Goal: Information Seeking & Learning: Learn about a topic

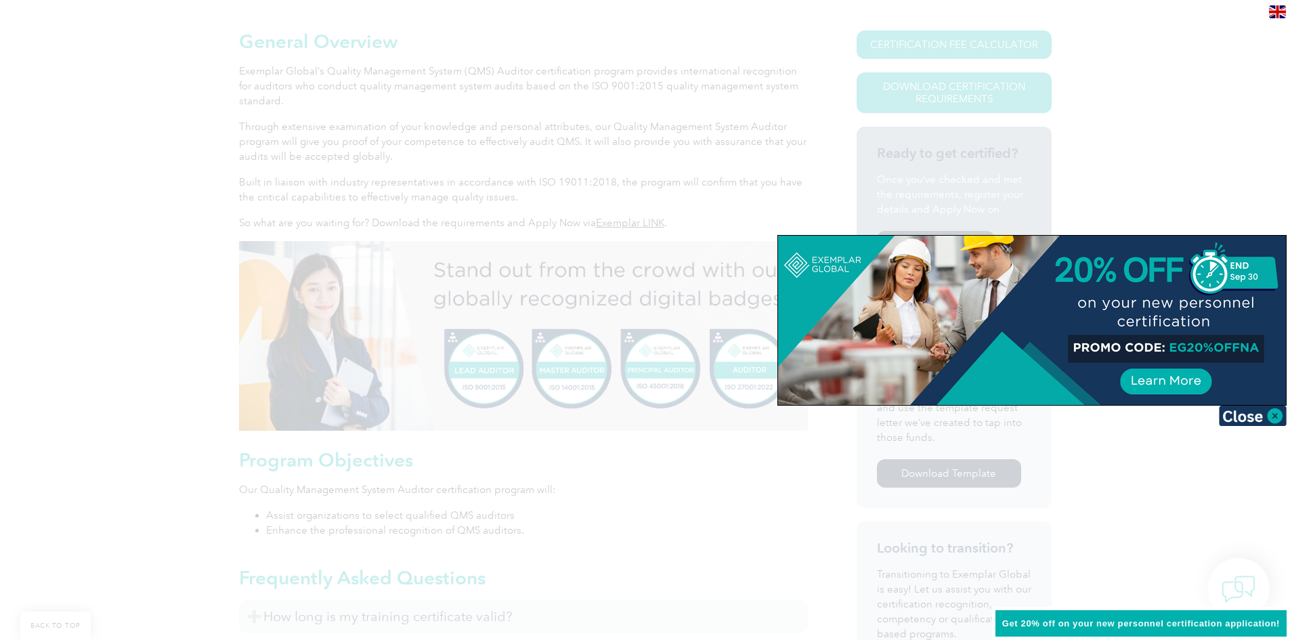
scroll to position [339, 0]
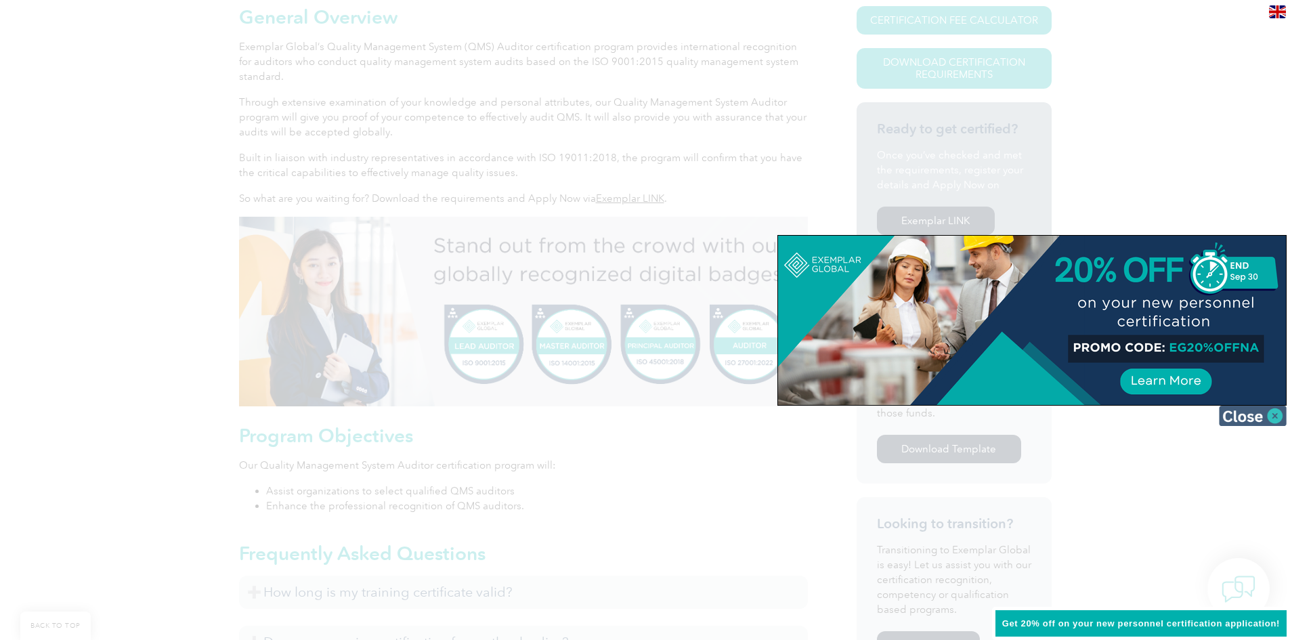
click at [1251, 419] on img at bounding box center [1253, 416] width 68 height 20
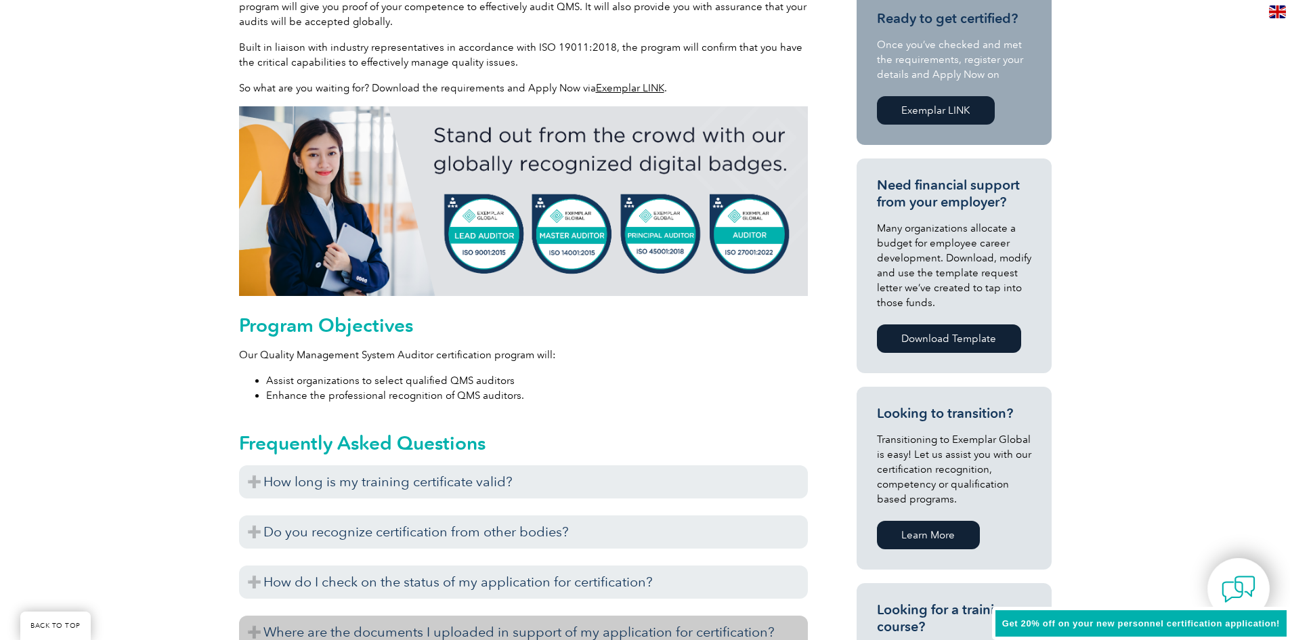
scroll to position [542, 0]
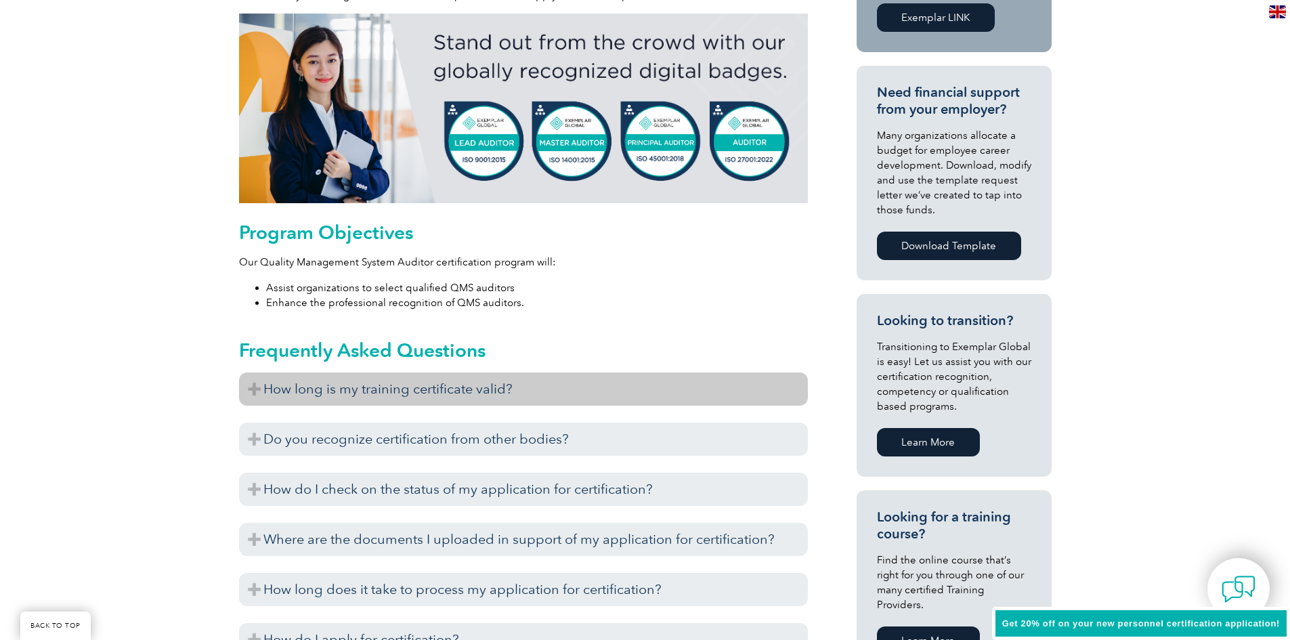
click at [483, 389] on h3 "How long is my training certificate valid?" at bounding box center [523, 388] width 569 height 33
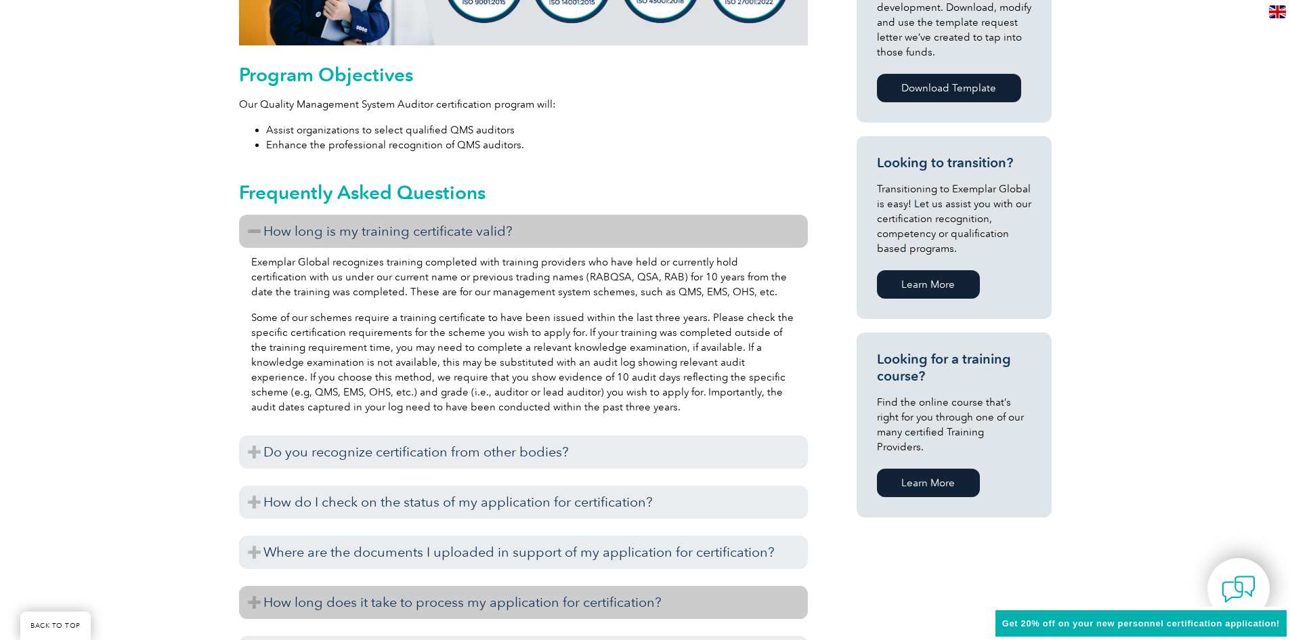
scroll to position [745, 0]
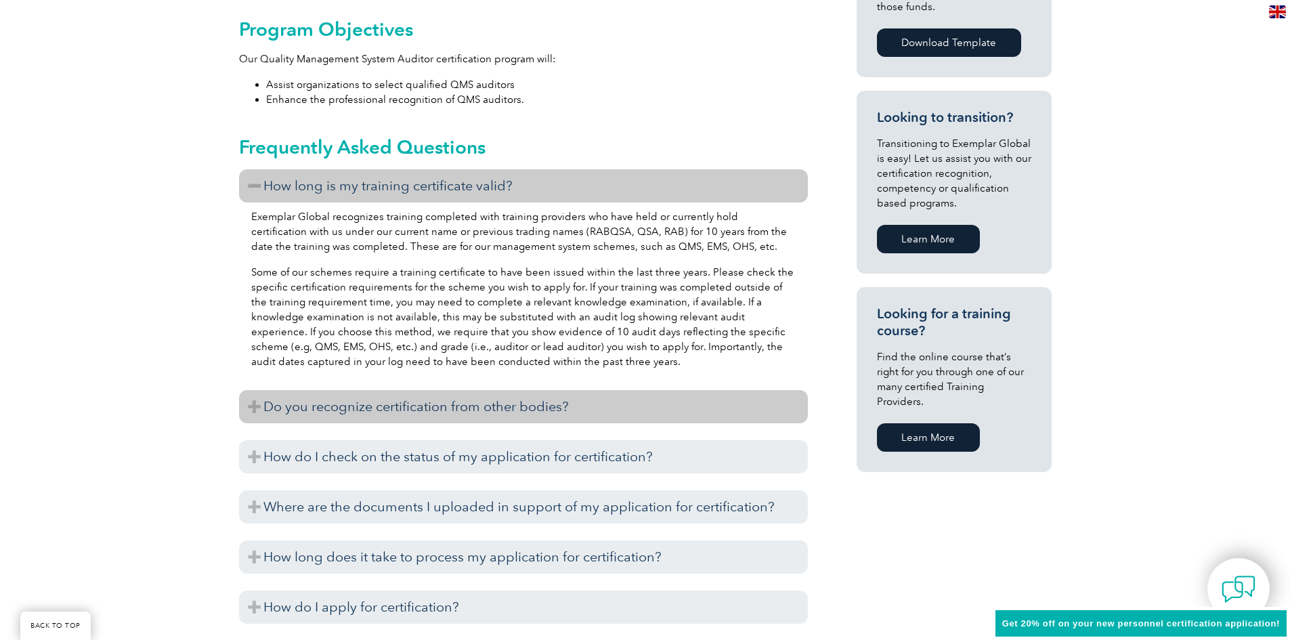
click at [613, 406] on h3 "Do you recognize certification from other bodies?" at bounding box center [523, 406] width 569 height 33
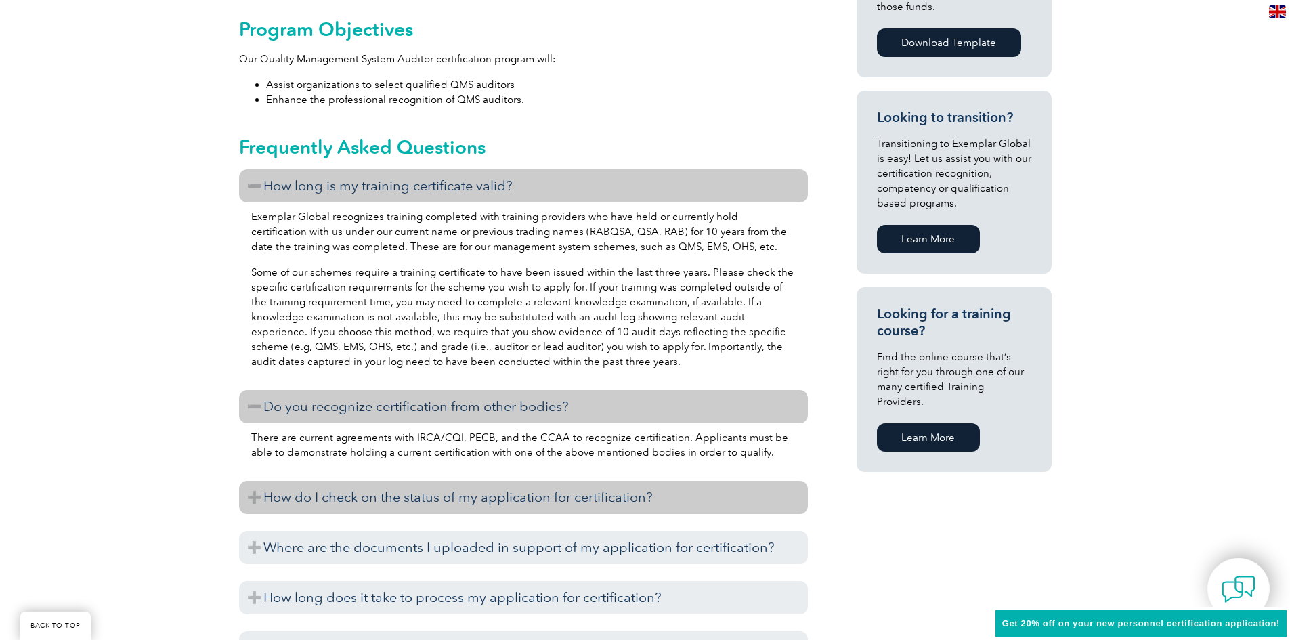
click at [655, 496] on h3 "How do I check on the status of my application for certification?" at bounding box center [523, 497] width 569 height 33
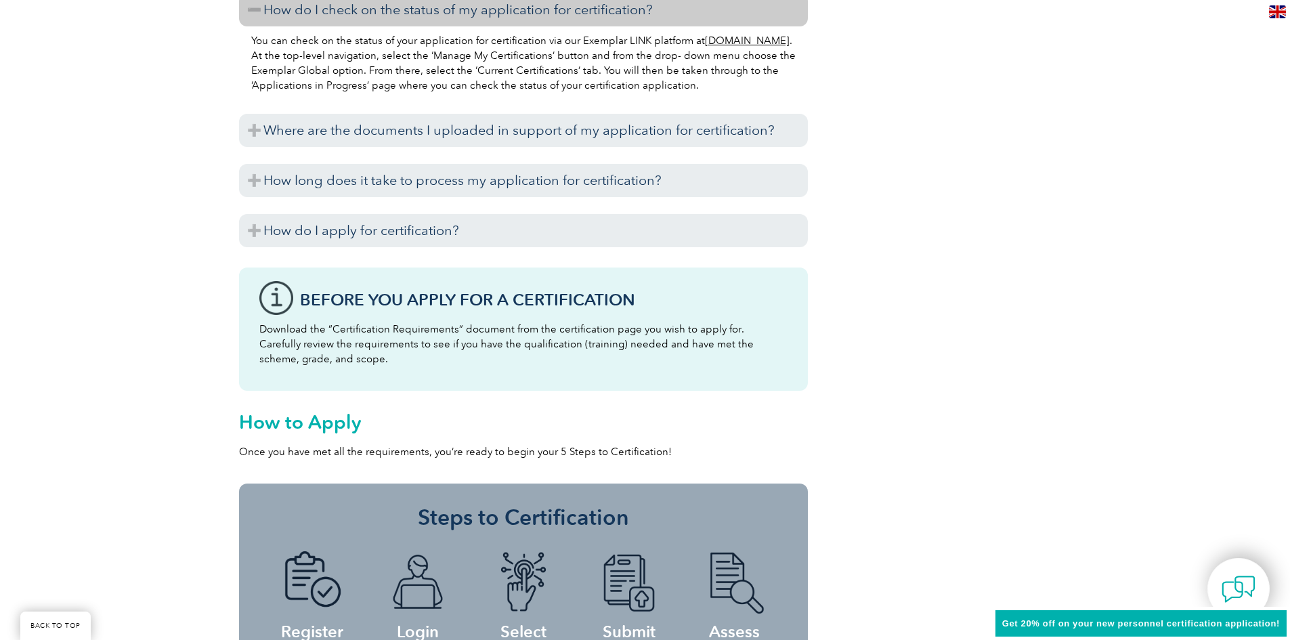
scroll to position [1219, 0]
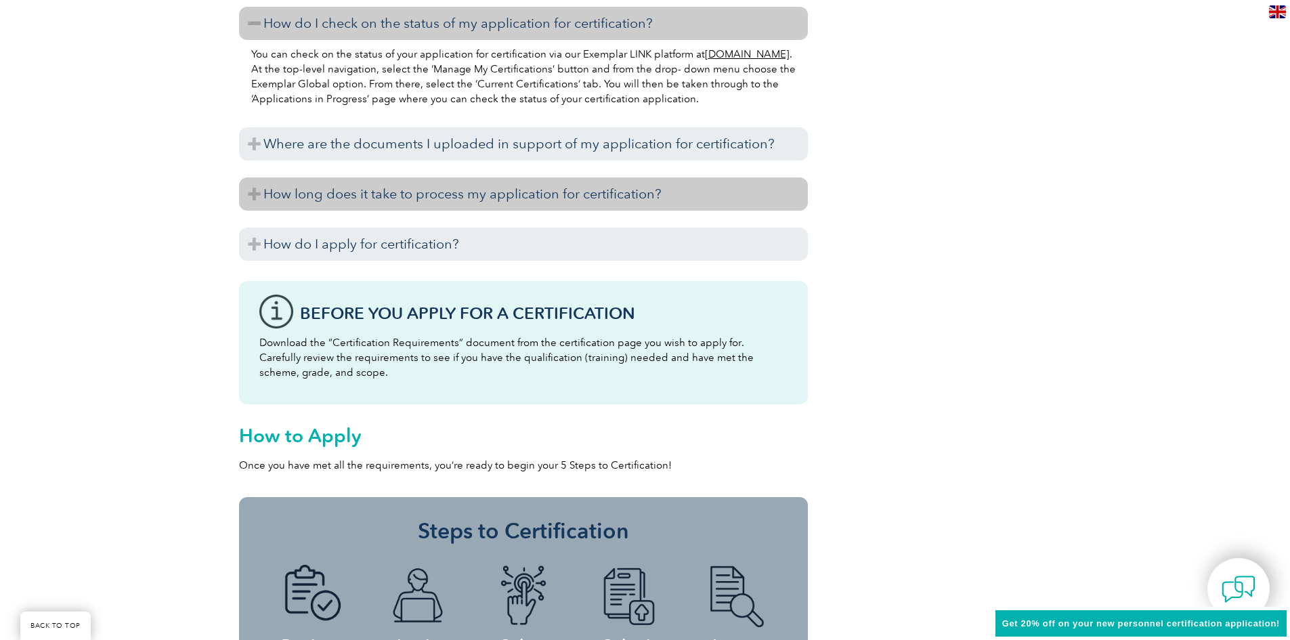
click at [503, 203] on h3 "How long does it take to process my application for certification?" at bounding box center [523, 193] width 569 height 33
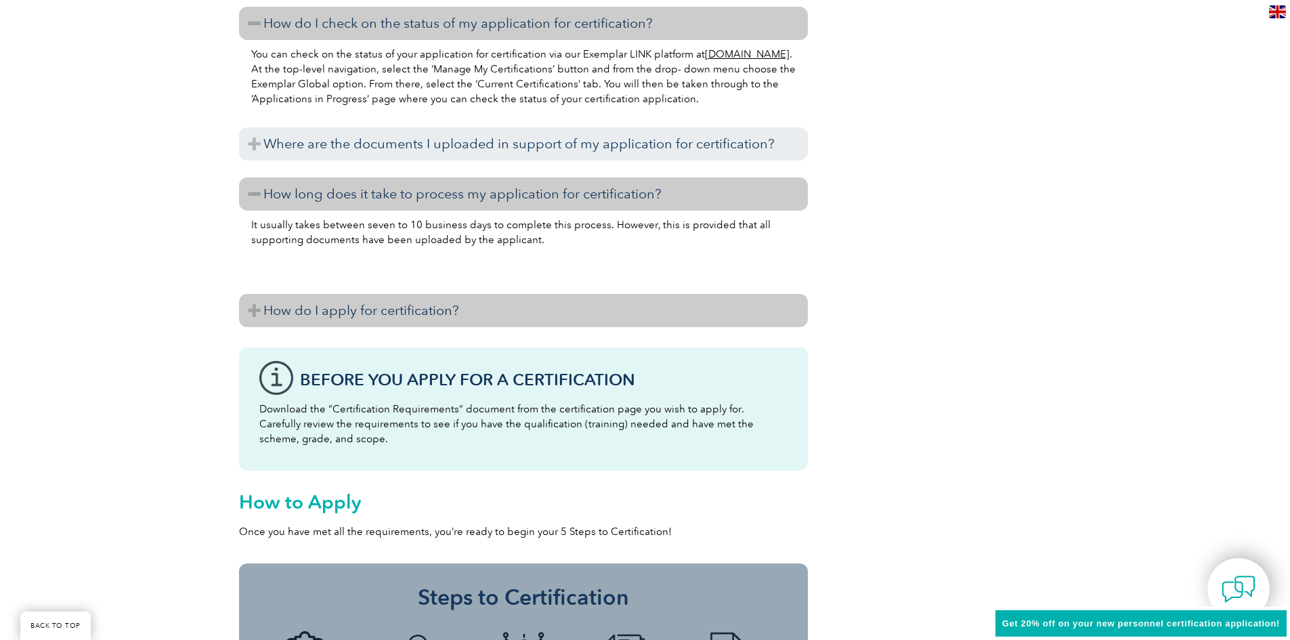
click at [357, 313] on h3 "How do I apply for certification?" at bounding box center [523, 310] width 569 height 33
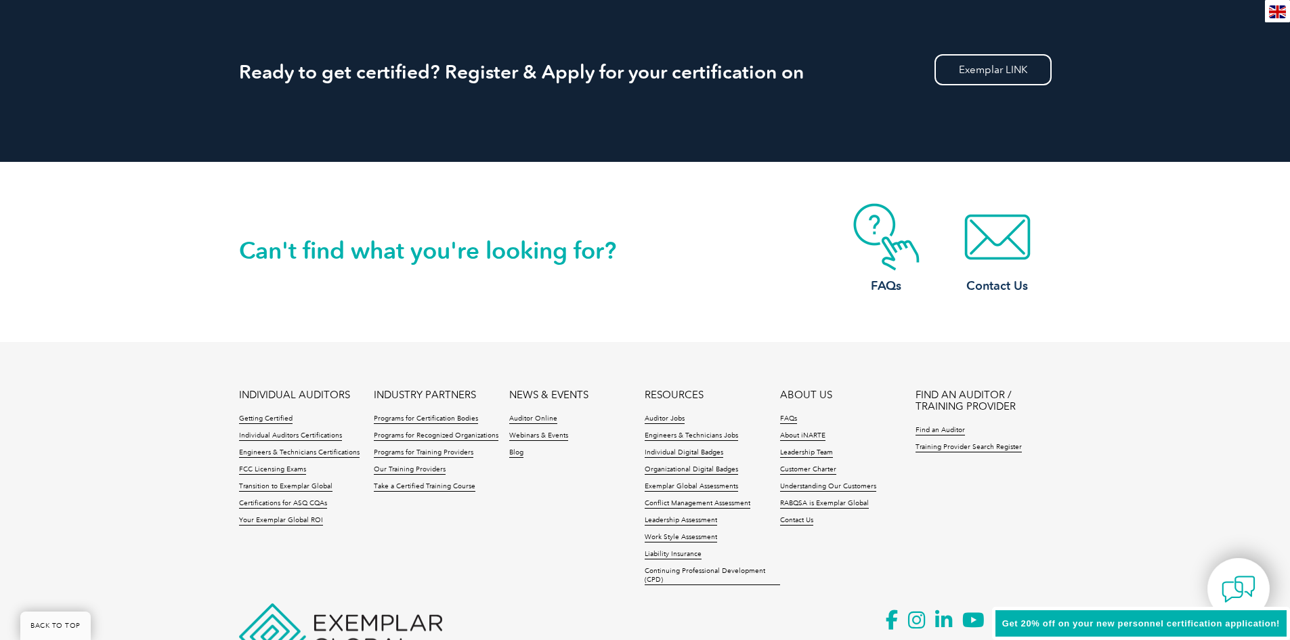
scroll to position [2776, 0]
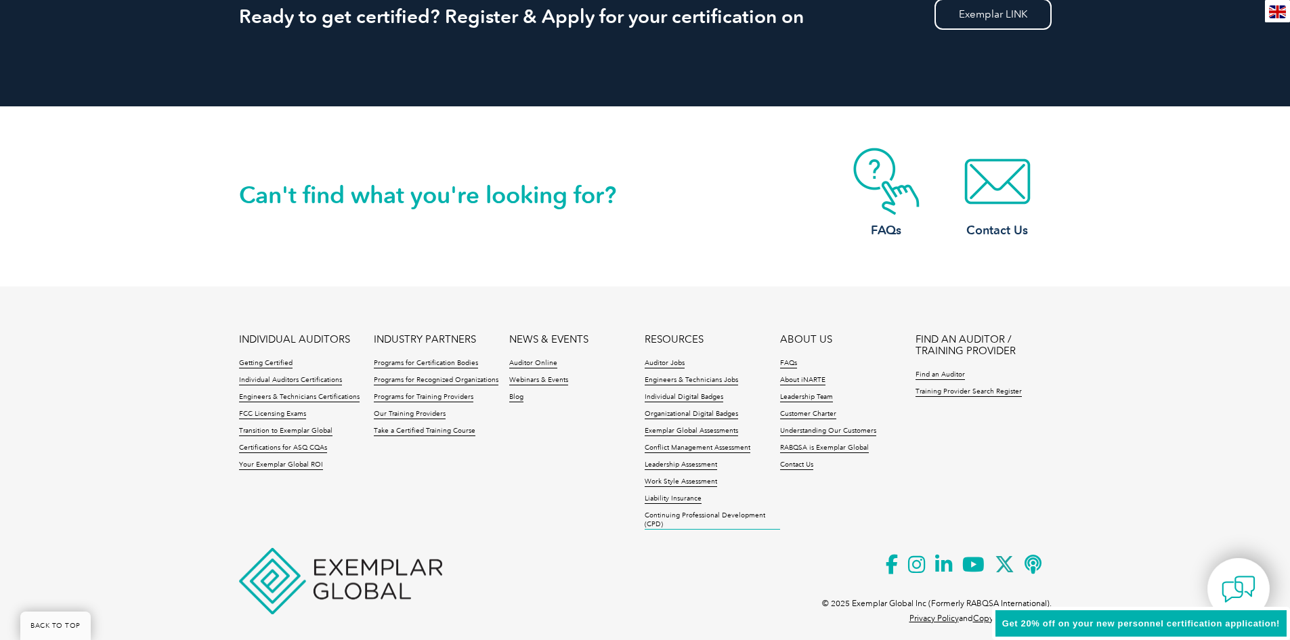
click at [675, 515] on link "Continuing Professional Development (CPD)" at bounding box center [712, 520] width 135 height 18
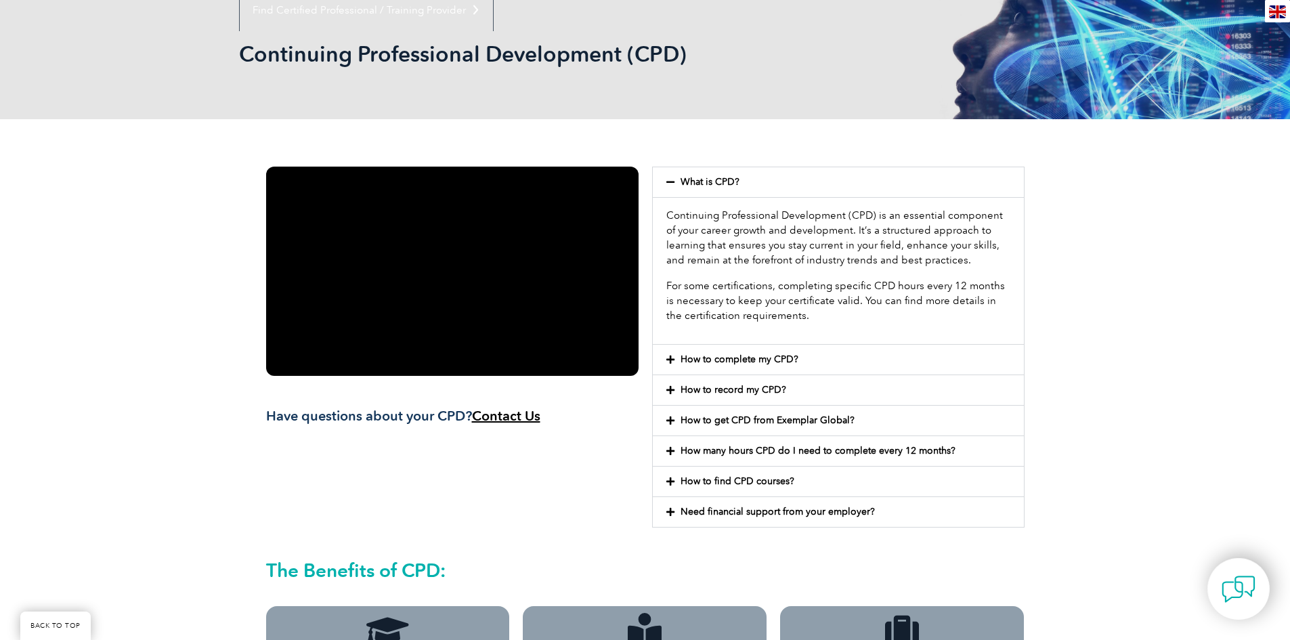
scroll to position [203, 0]
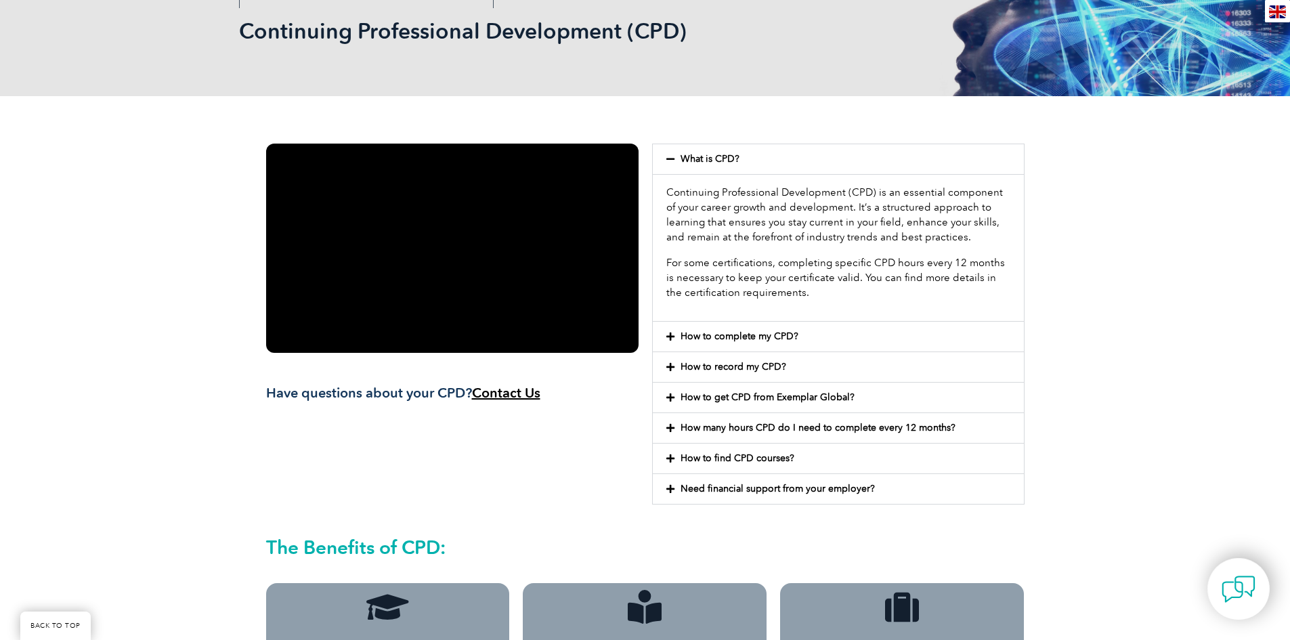
click at [865, 428] on link "How many hours CPD do I need to complete every 12 months?" at bounding box center [817, 428] width 275 height 12
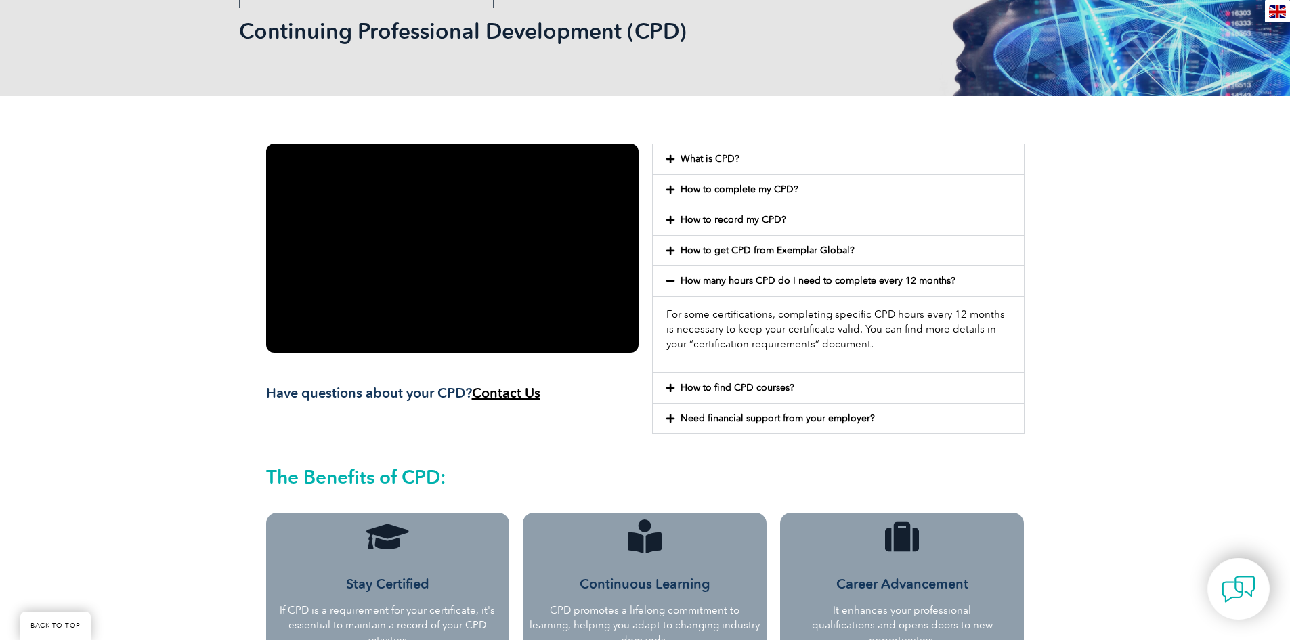
click at [724, 251] on link "How to get CPD from Exemplar Global?" at bounding box center [767, 250] width 174 height 12
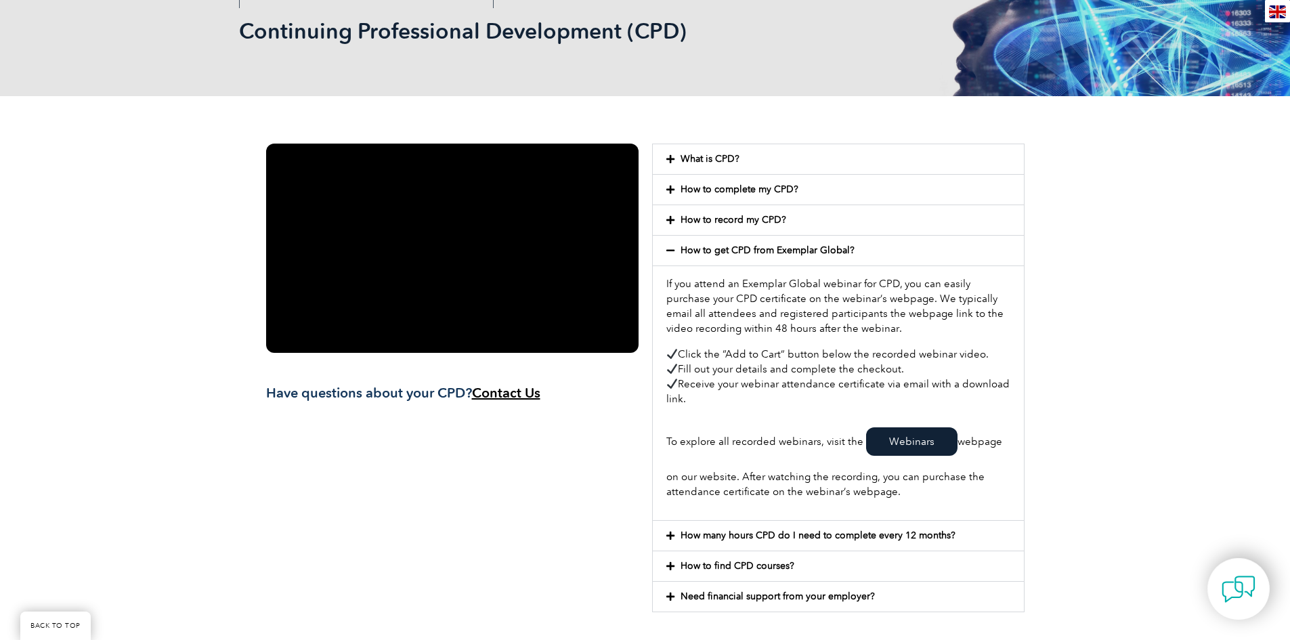
drag, startPoint x: 457, startPoint y: 481, endPoint x: 47, endPoint y: 102, distance: 559.1
click at [456, 481] on div "Have questions about your CPD? Contact Us" at bounding box center [452, 378] width 386 height 482
